Goal: Information Seeking & Learning: Learn about a topic

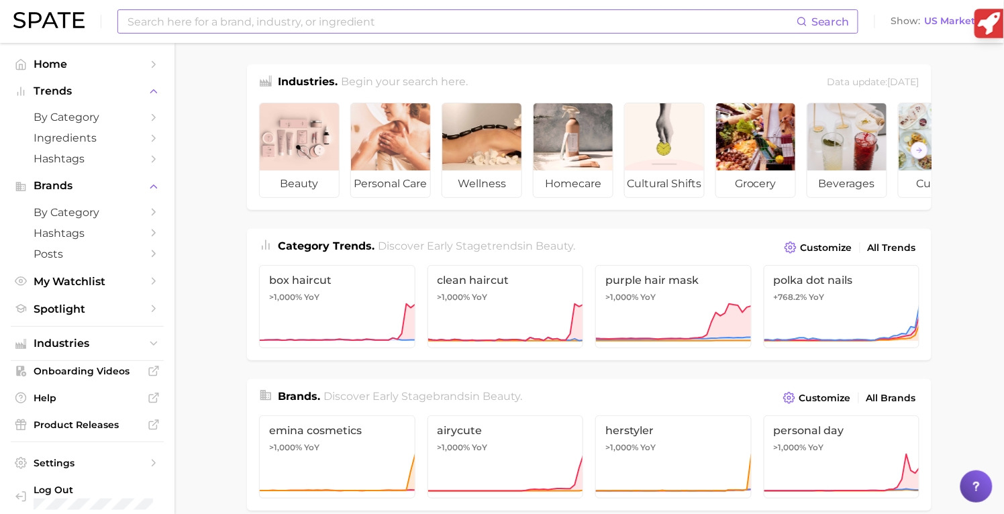
click at [445, 24] on input at bounding box center [461, 21] width 670 height 23
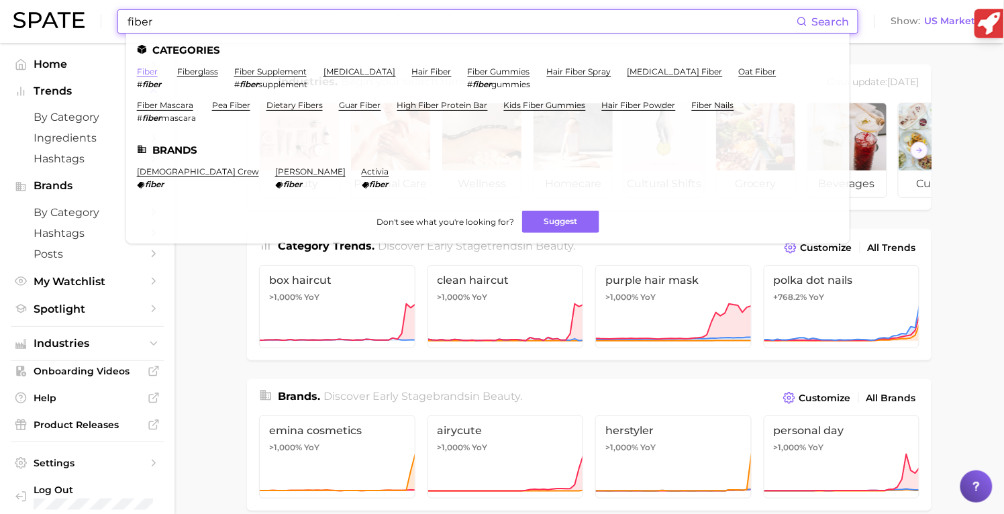
type input "fiber"
click at [146, 72] on link "fiber" at bounding box center [147, 71] width 21 height 10
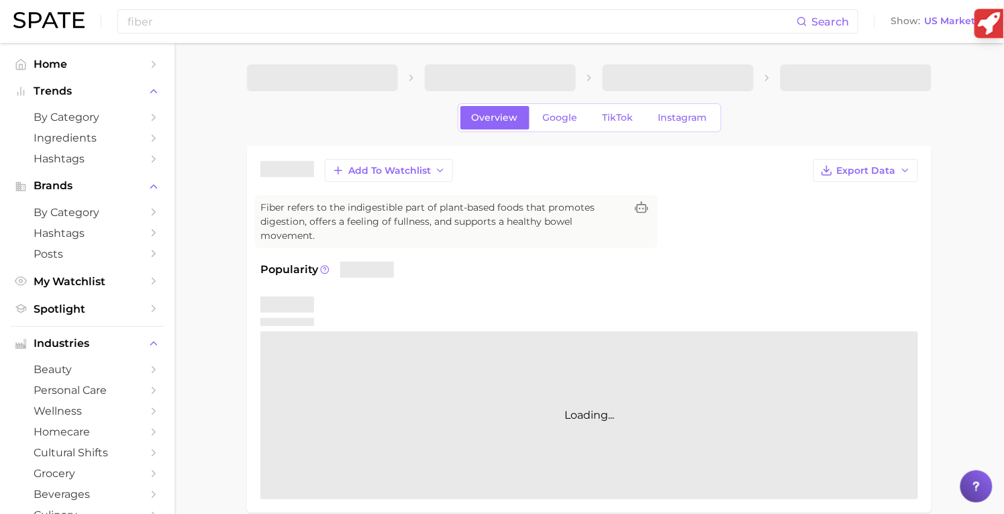
scroll to position [123, 0]
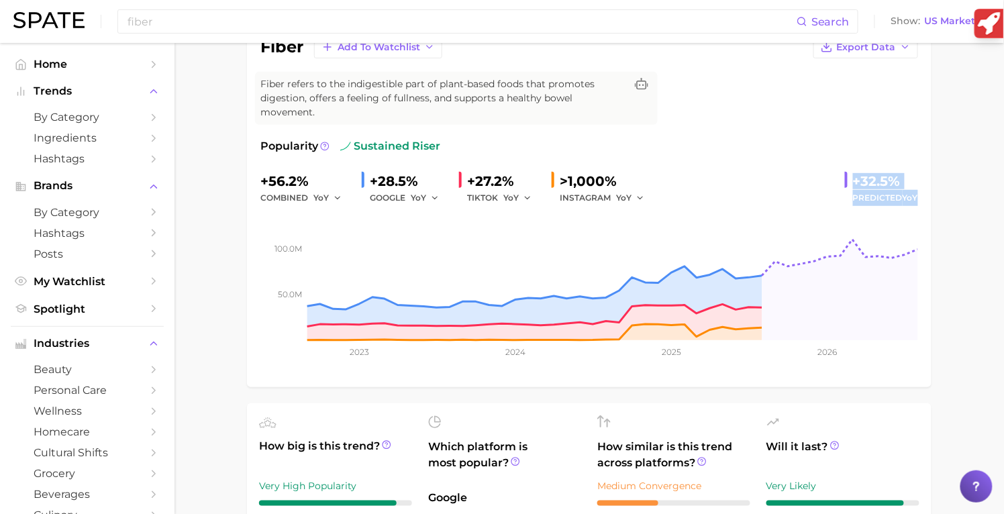
drag, startPoint x: 924, startPoint y: 198, endPoint x: 853, endPoint y: 174, distance: 74.3
click at [853, 174] on div "fiber Add to Watchlist Export Data Fiber refers to the indigestible part of pla…" at bounding box center [589, 204] width 684 height 365
copy div "+32.5% Predicted YoY"
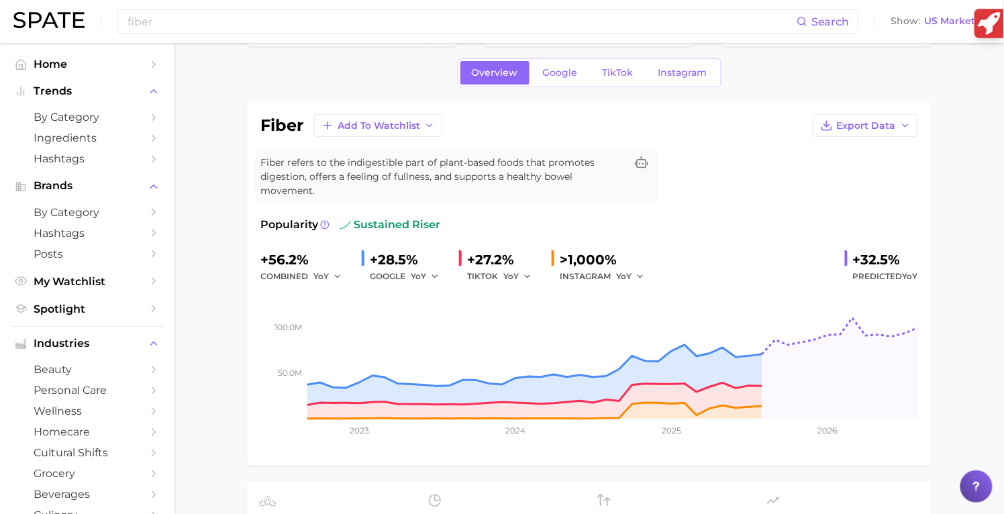
scroll to position [43, 0]
